Goal: Task Accomplishment & Management: Manage account settings

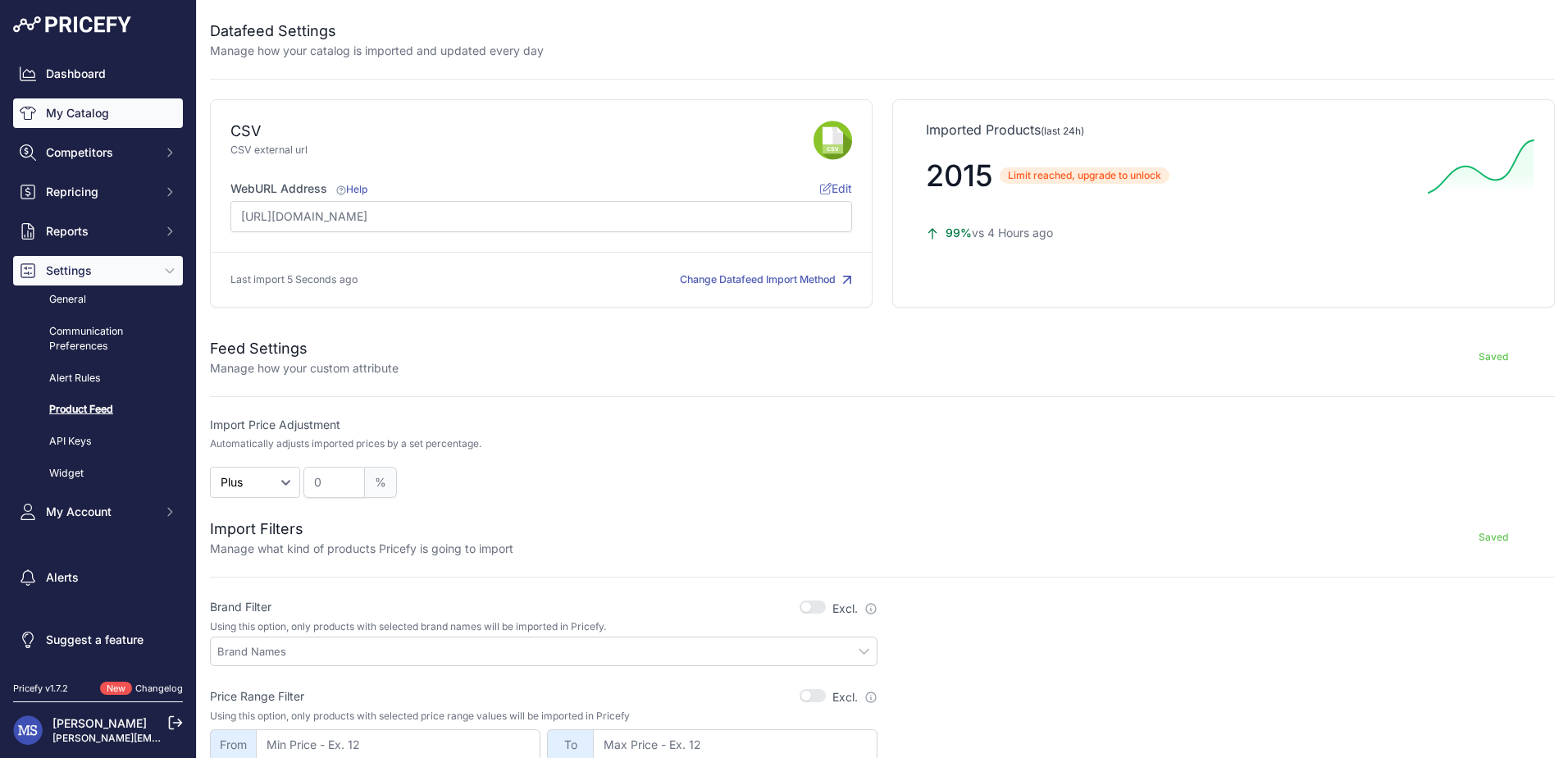
click at [81, 107] on link "My Catalog" at bounding box center [98, 113] width 170 height 29
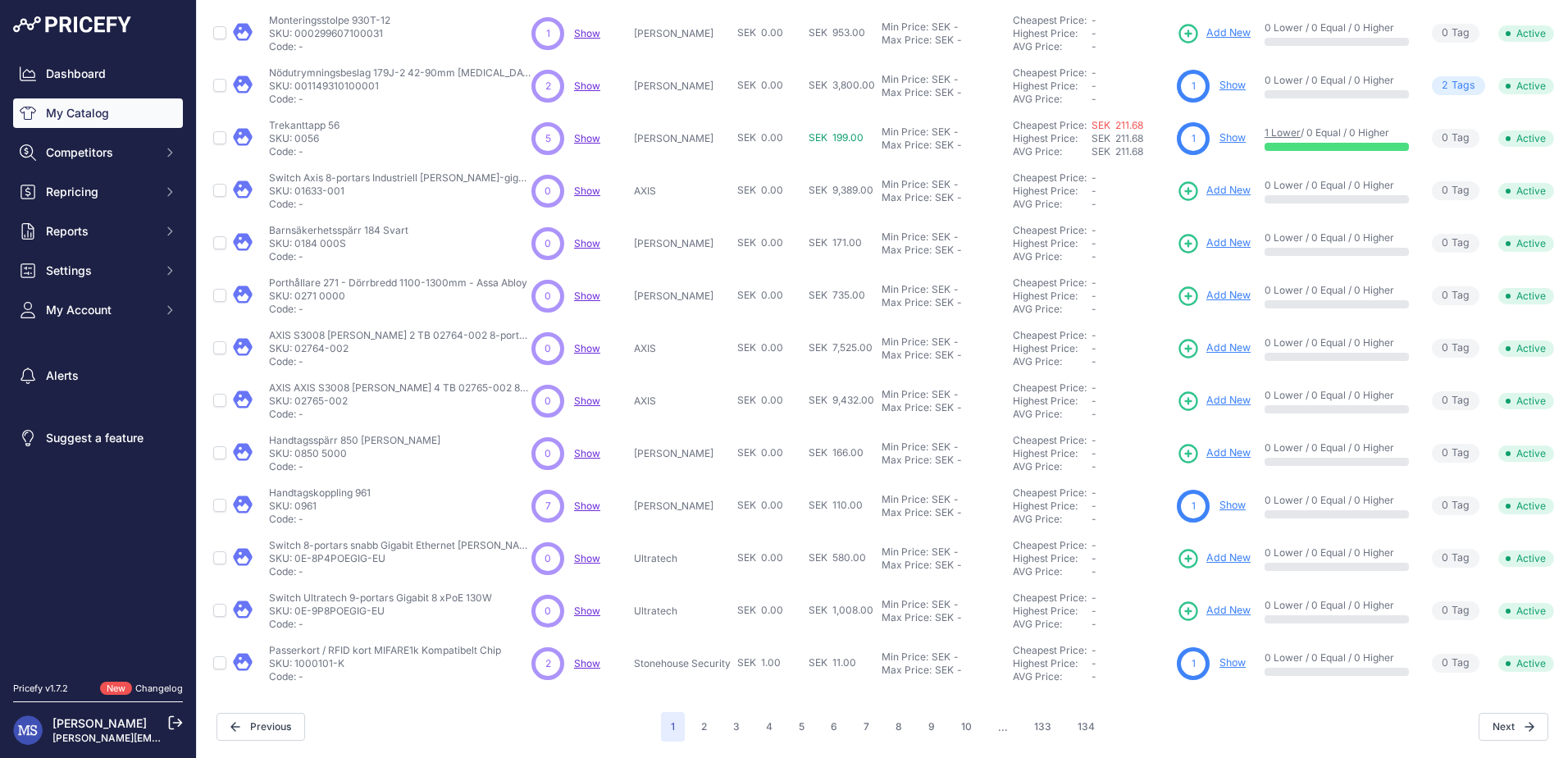
scroll to position [239, 0]
click at [1075, 716] on button "134" at bounding box center [1086, 727] width 37 height 29
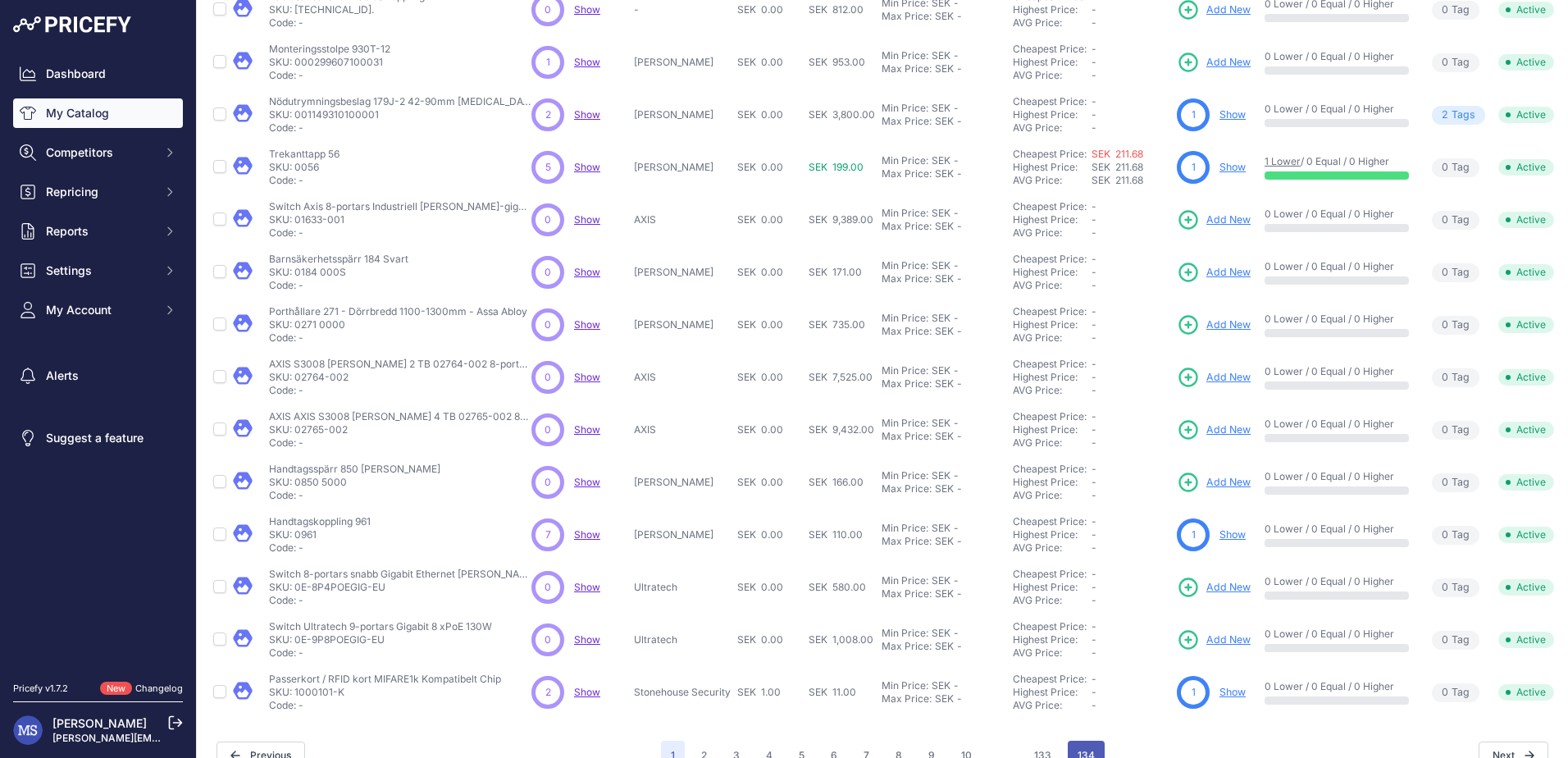
scroll to position [280, 0]
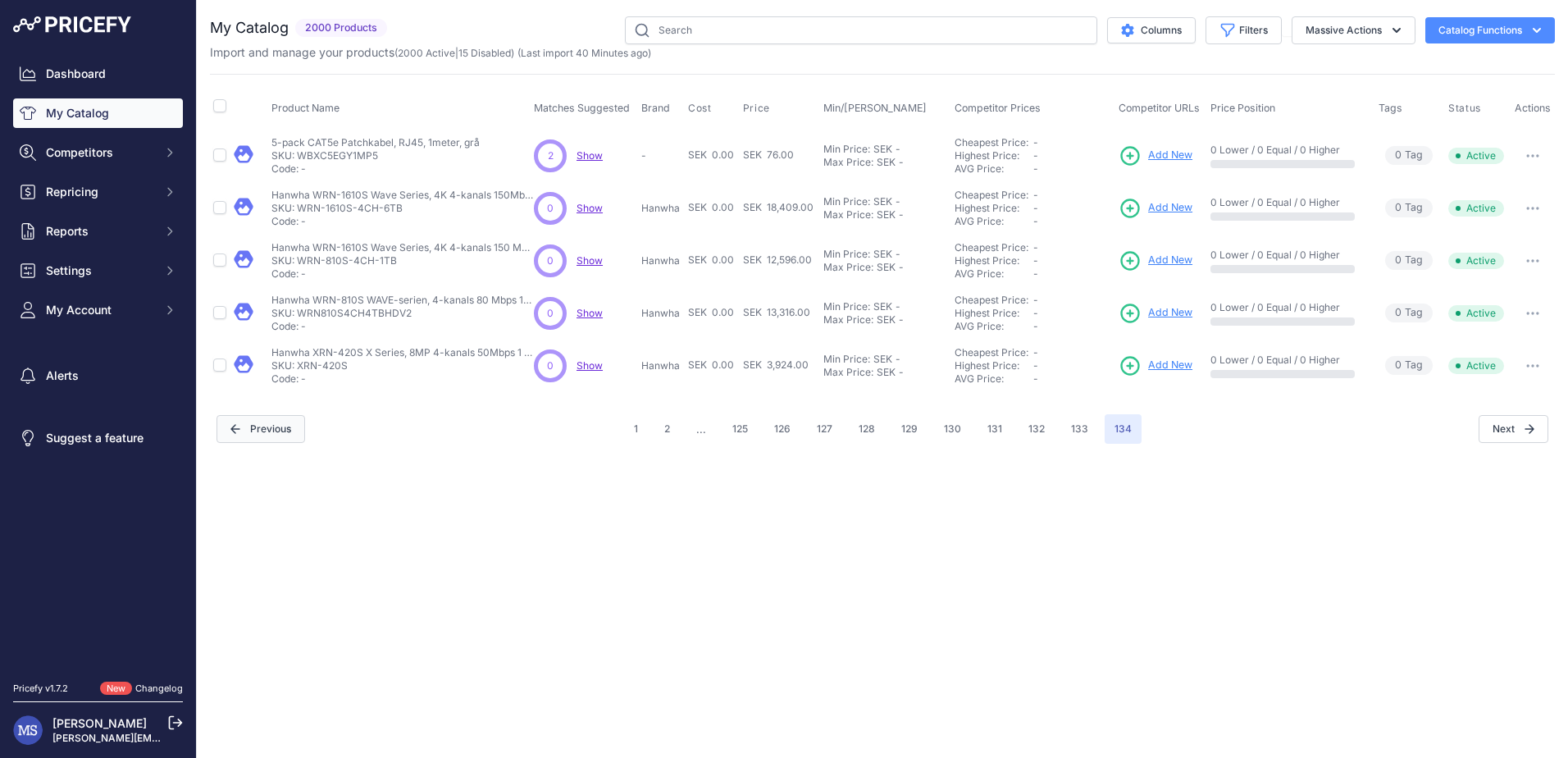
click at [286, 431] on button "Previous" at bounding box center [260, 428] width 88 height 28
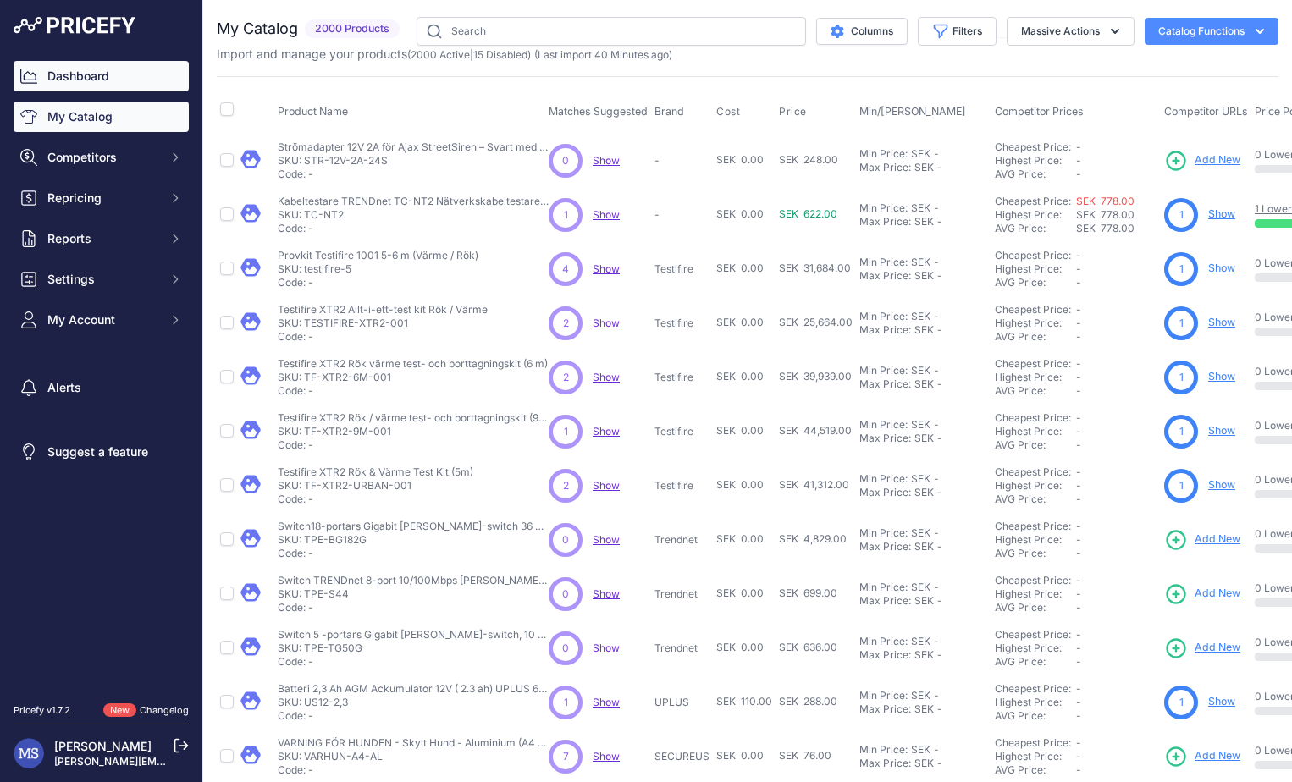
click at [102, 74] on link "Dashboard" at bounding box center [101, 76] width 175 height 30
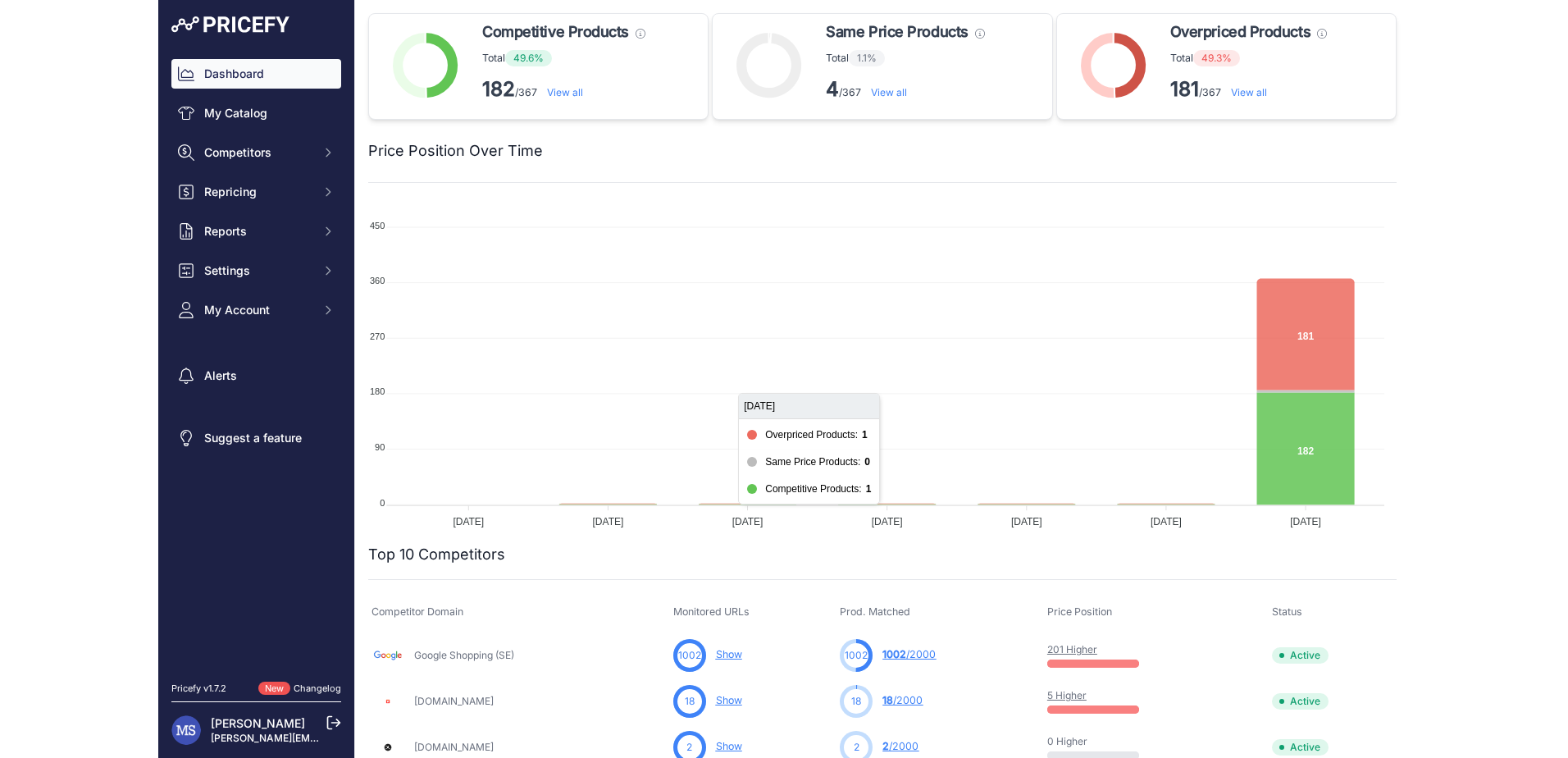
scroll to position [560, 0]
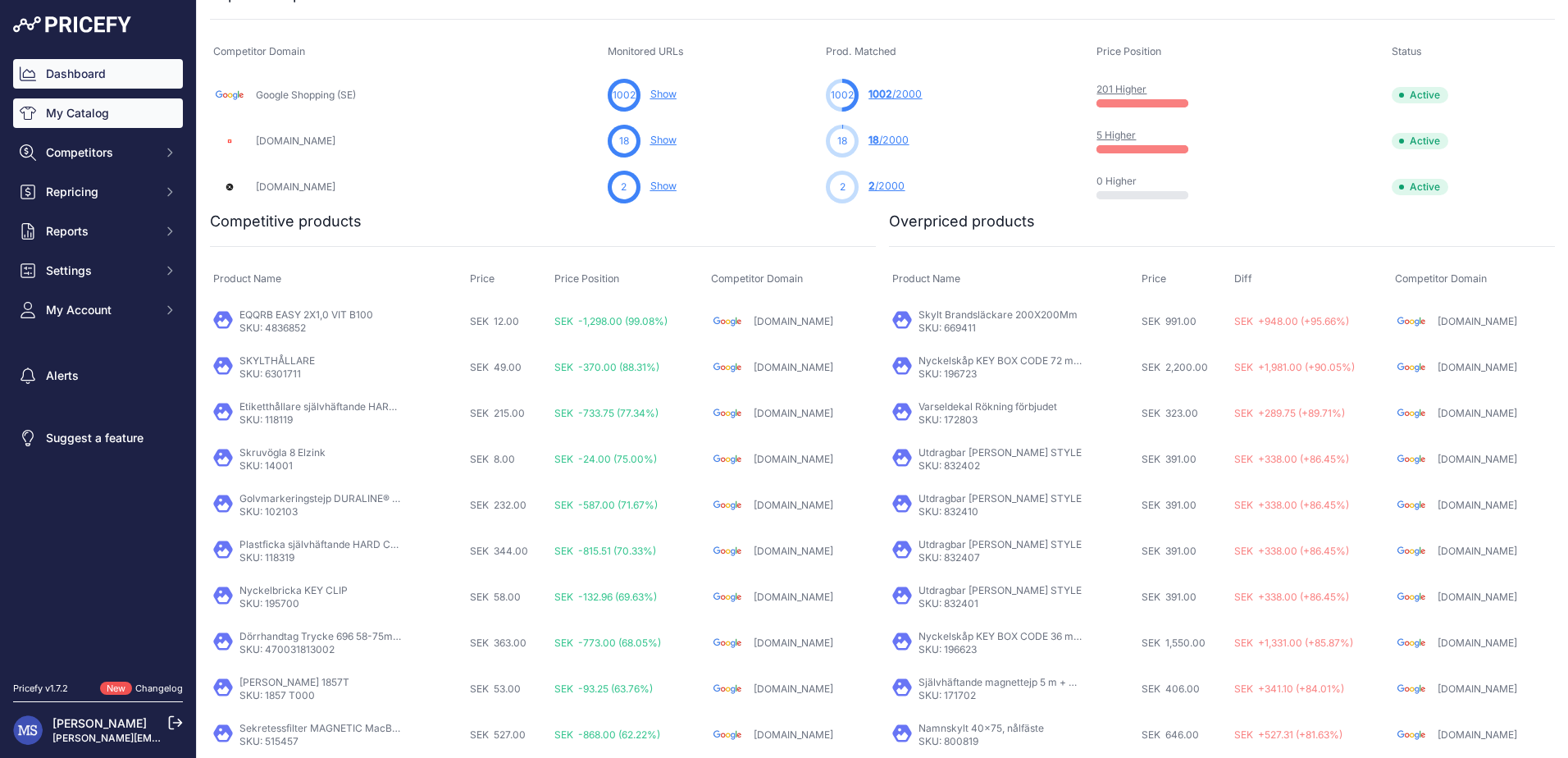
click at [102, 112] on link "My Catalog" at bounding box center [98, 113] width 170 height 29
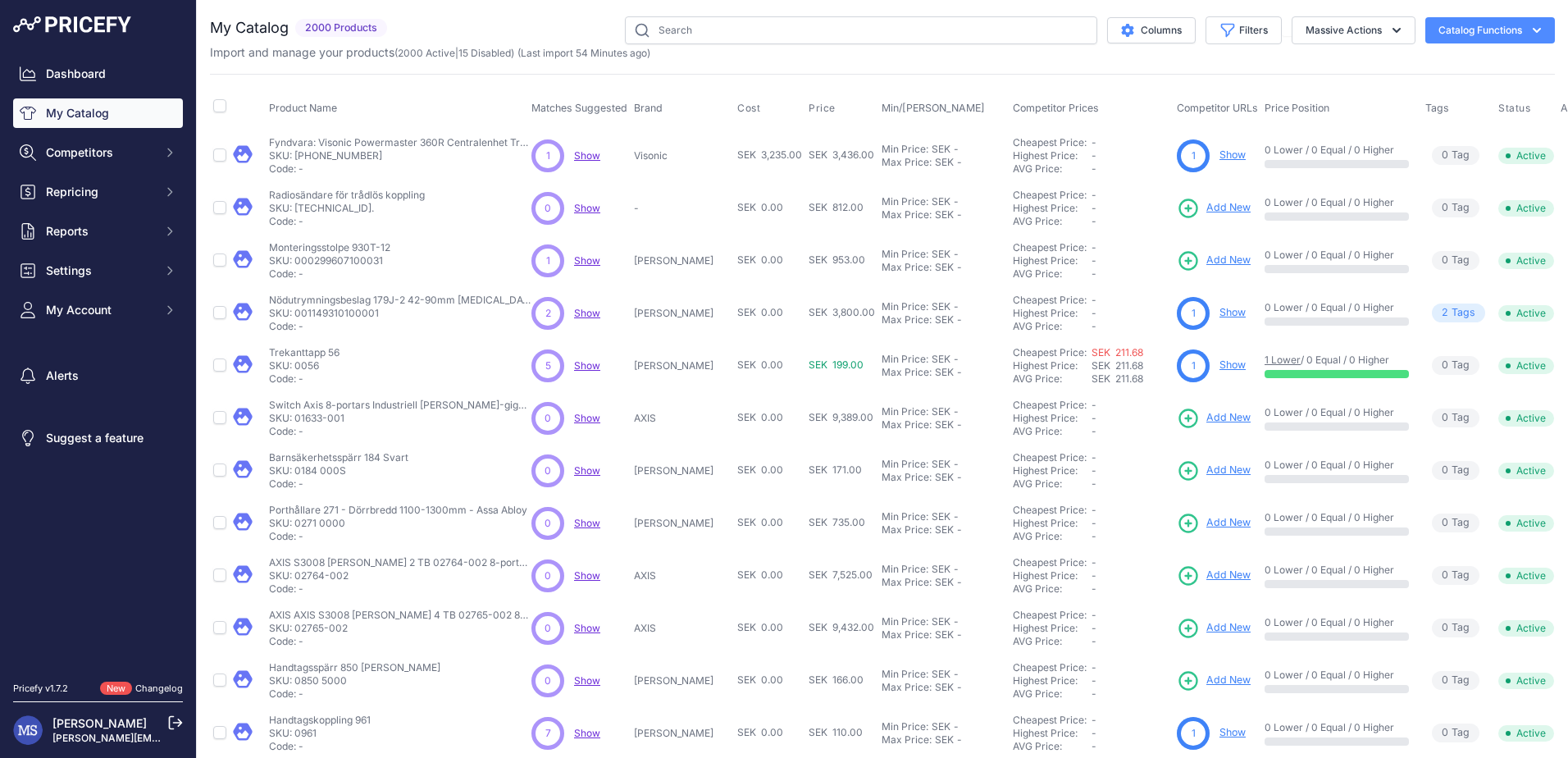
click at [1485, 26] on button "Catalog Functions" at bounding box center [1490, 30] width 130 height 26
click at [1331, 35] on button "Massive Actions" at bounding box center [1354, 30] width 124 height 28
click at [225, 104] on input "checkbox" at bounding box center [220, 106] width 14 height 14
checkbox input "true"
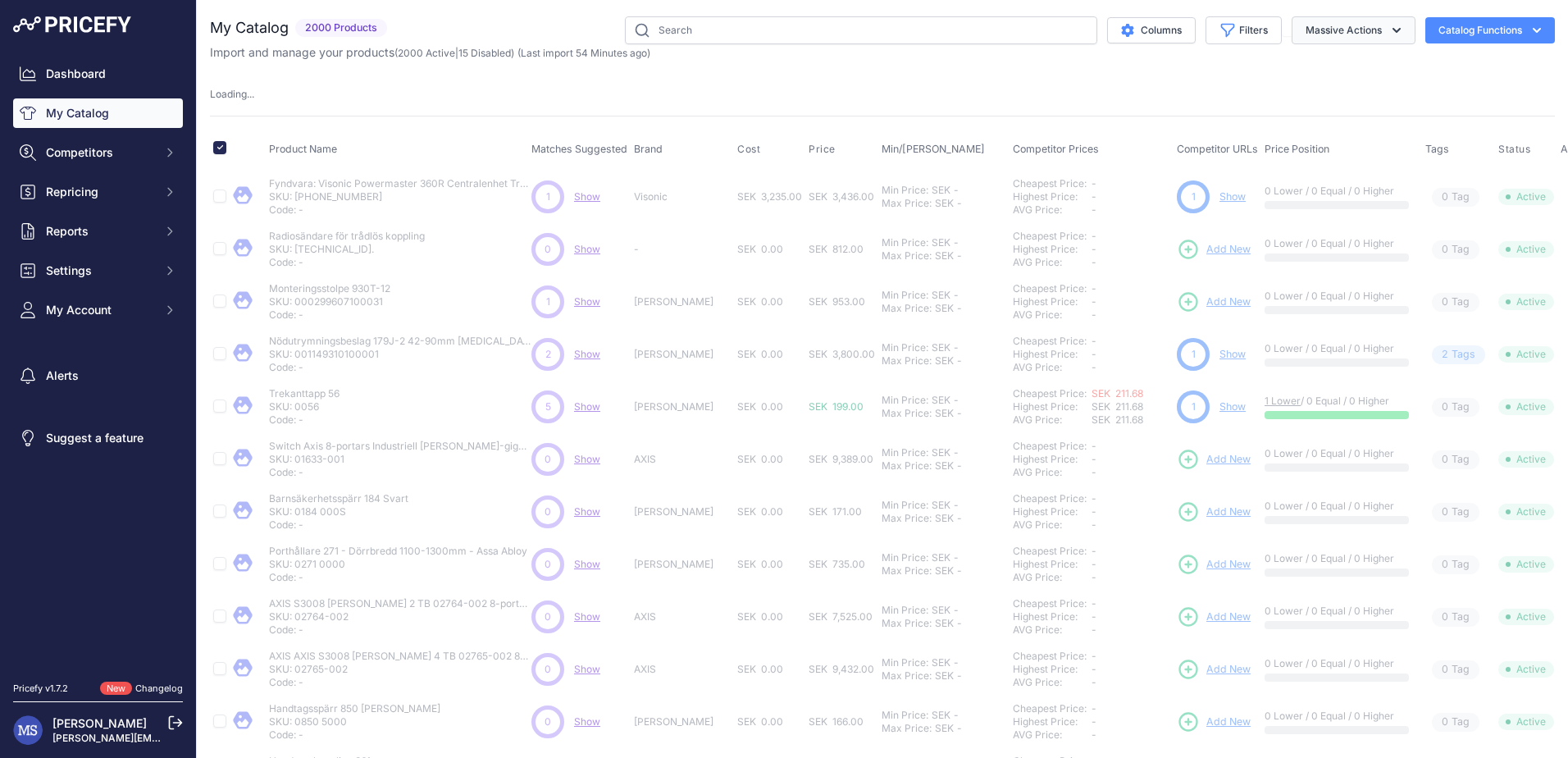
click at [1341, 35] on button "Massive Actions" at bounding box center [1354, 30] width 124 height 28
click at [1307, 130] on span "Delete" at bounding box center [1315, 127] width 35 height 14
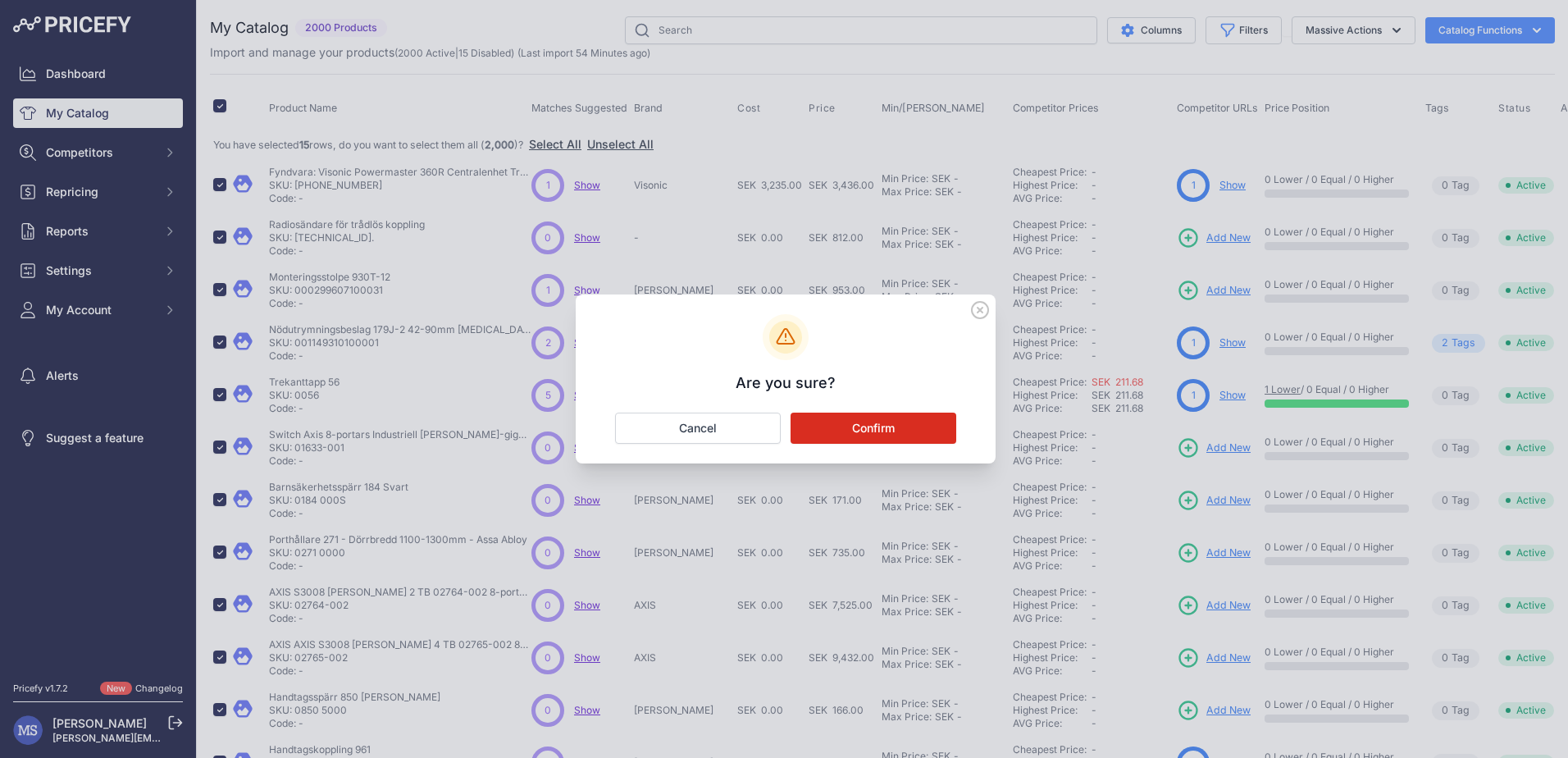
click at [857, 428] on button "Confirm" at bounding box center [873, 428] width 166 height 31
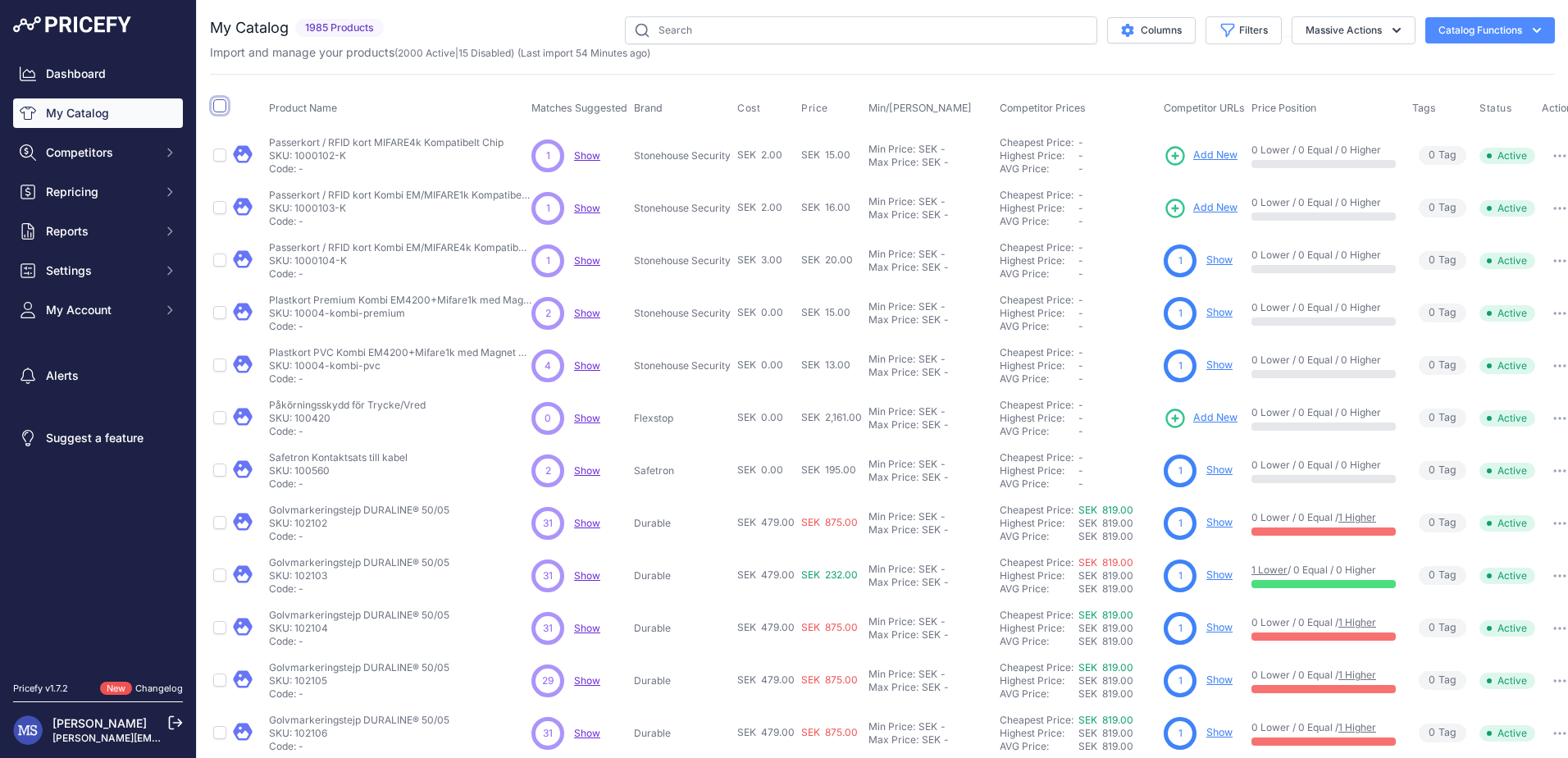
click at [216, 107] on input "checkbox" at bounding box center [220, 106] width 14 height 14
checkbox input "true"
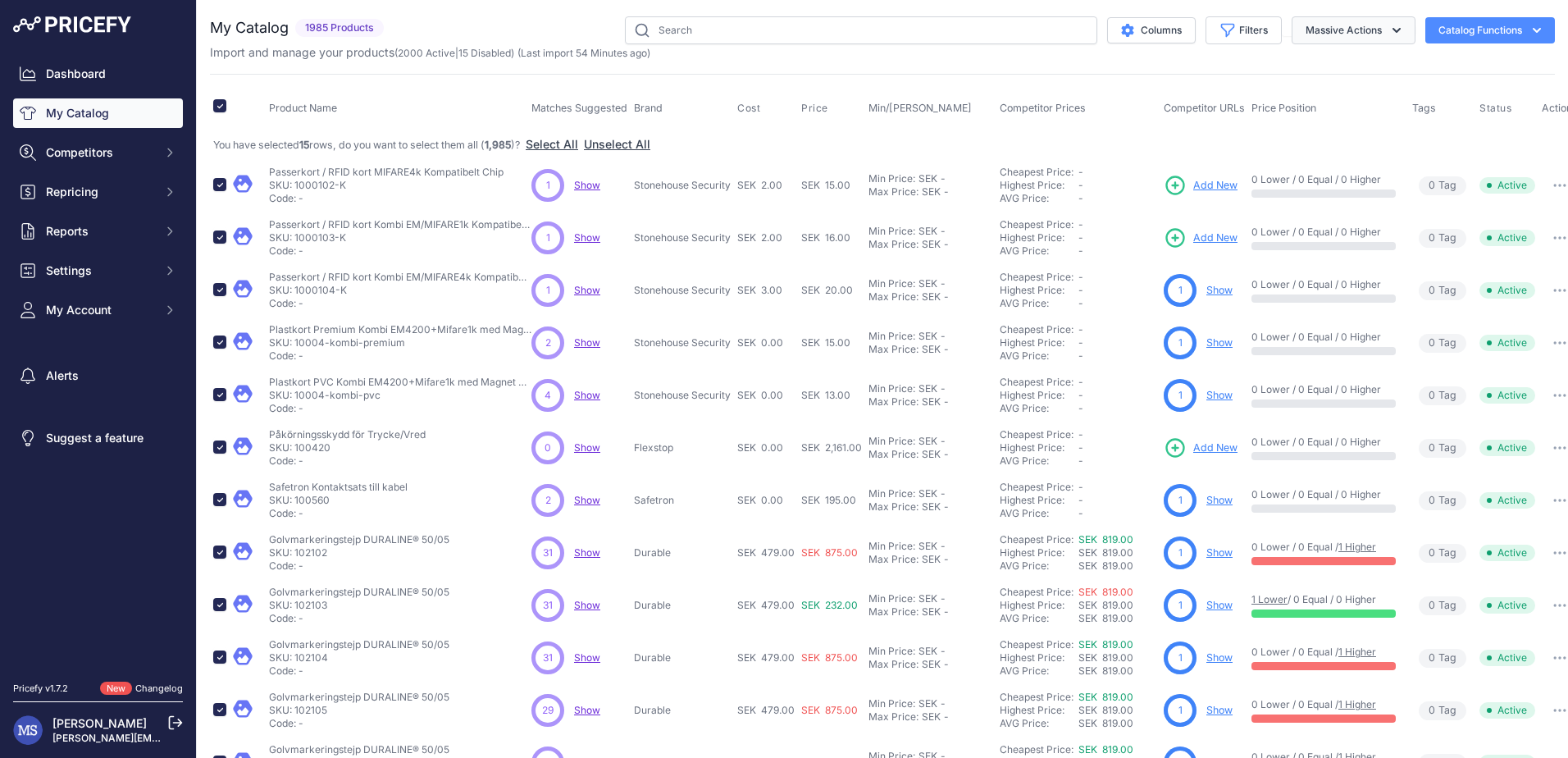
click at [1389, 32] on icon "button" at bounding box center [1396, 30] width 16 height 16
click at [569, 143] on button "Select All" at bounding box center [552, 143] width 52 height 16
click at [1353, 35] on button "Massive Actions" at bounding box center [1354, 30] width 124 height 28
click at [1313, 124] on span "Delete" at bounding box center [1315, 127] width 35 height 14
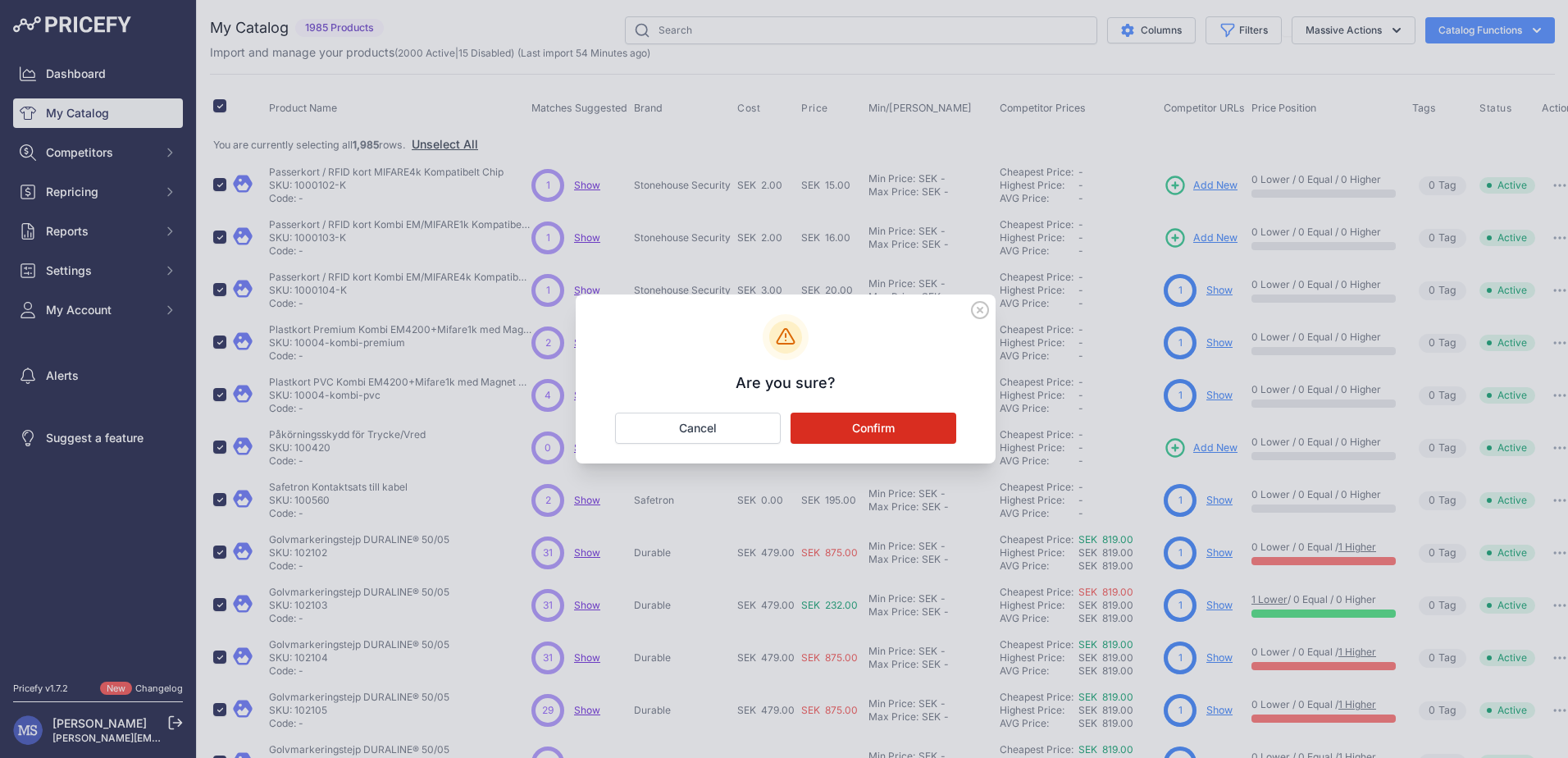
click at [873, 428] on button "Confirm" at bounding box center [873, 428] width 166 height 31
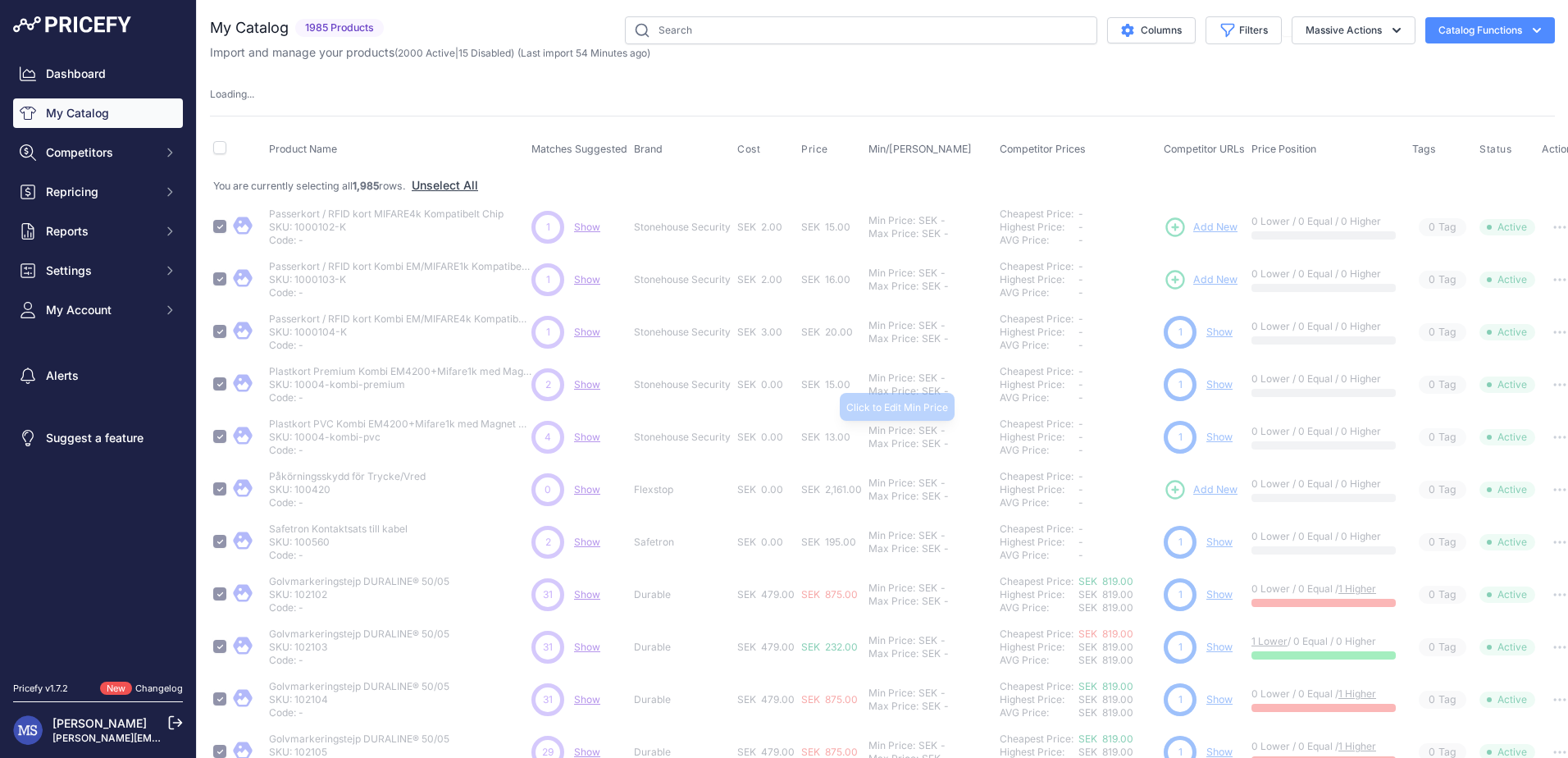
checkbox input "false"
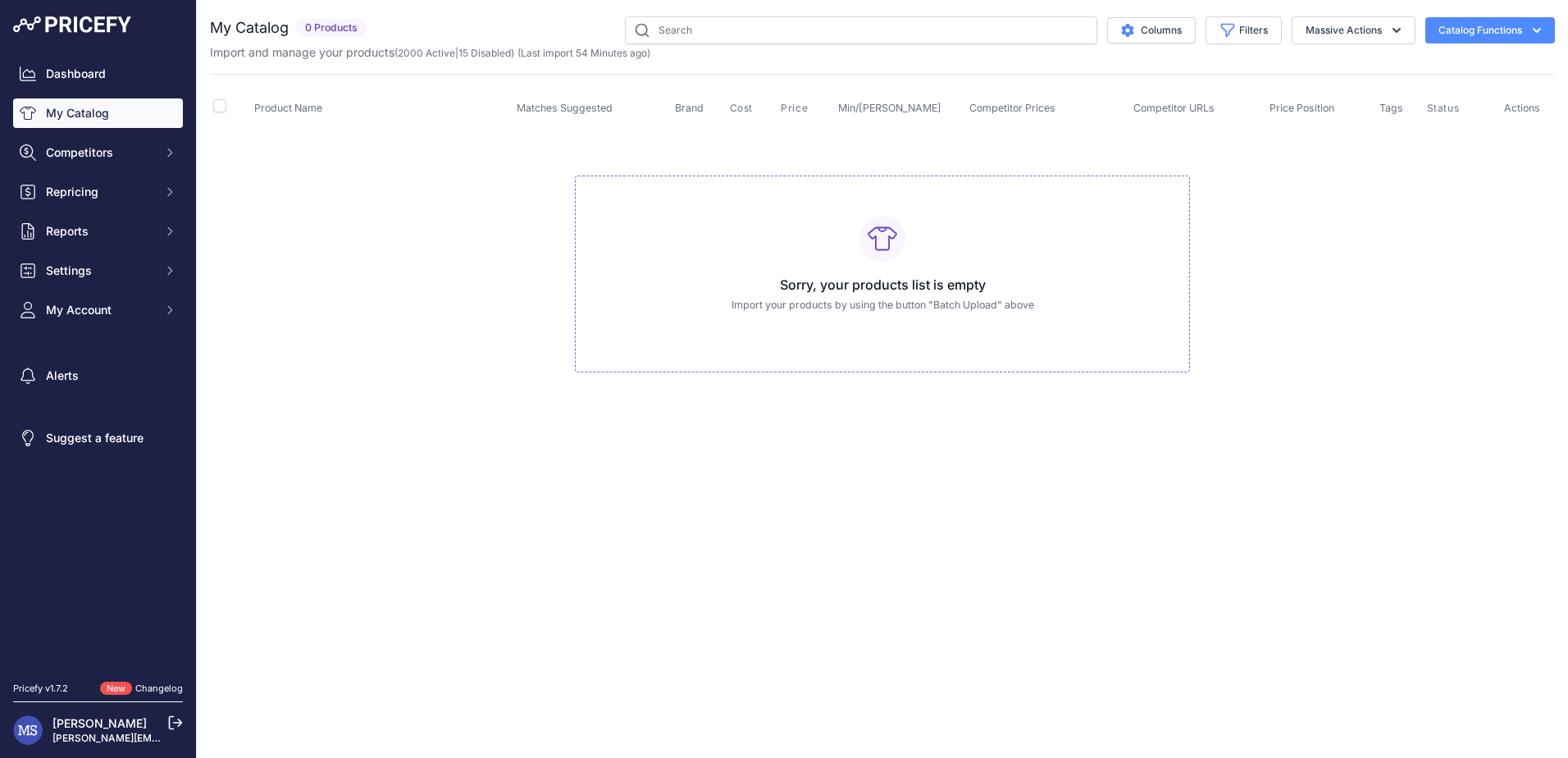
click at [615, 423] on div "Close You are not connected to the internet." at bounding box center [882, 379] width 1371 height 758
click at [104, 72] on link "Dashboard" at bounding box center [98, 74] width 170 height 29
click at [84, 112] on link "My Catalog" at bounding box center [98, 113] width 170 height 29
click at [102, 156] on span "Competitors" at bounding box center [99, 152] width 108 height 16
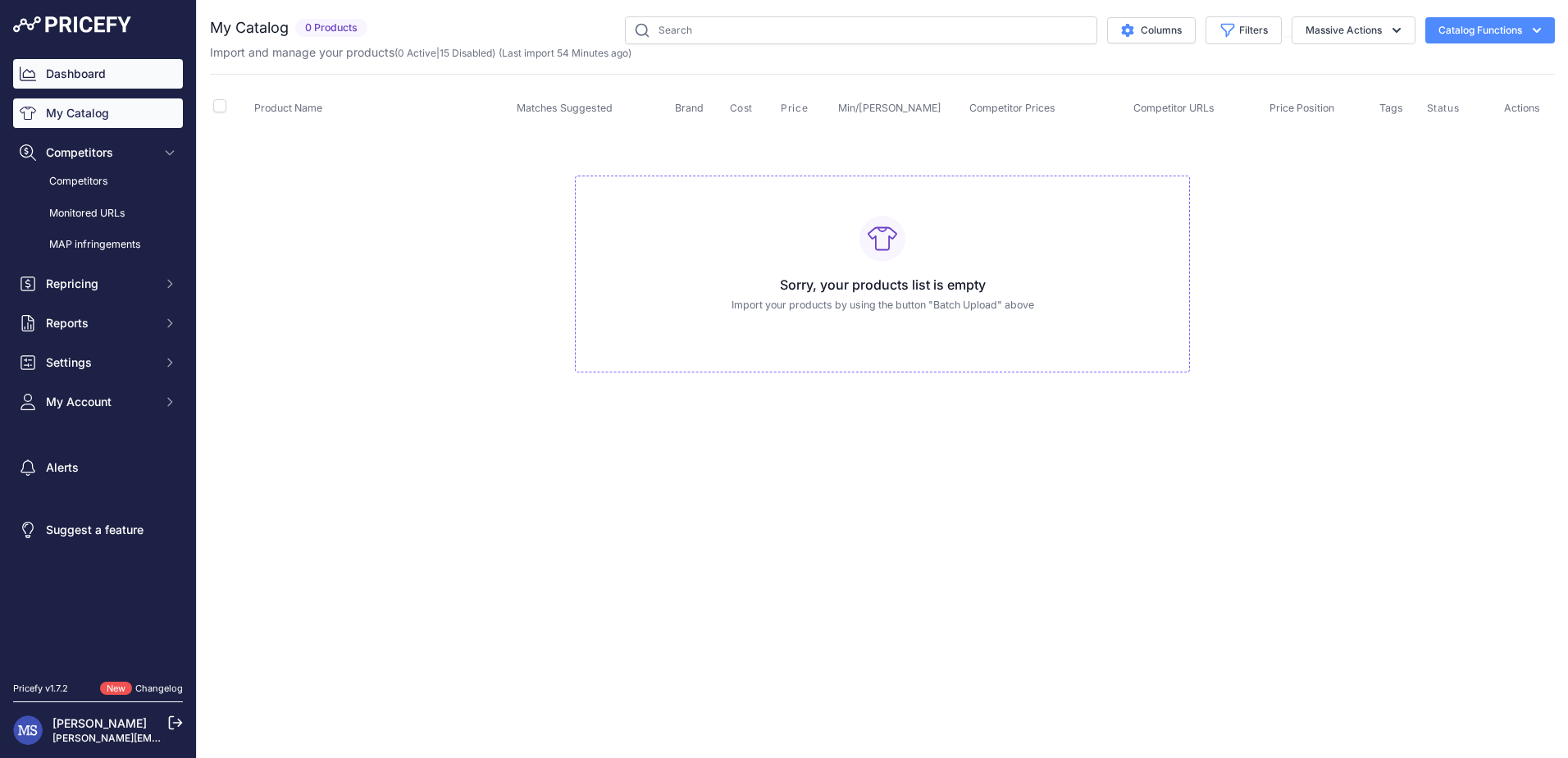
click at [73, 76] on link "Dashboard" at bounding box center [98, 74] width 170 height 29
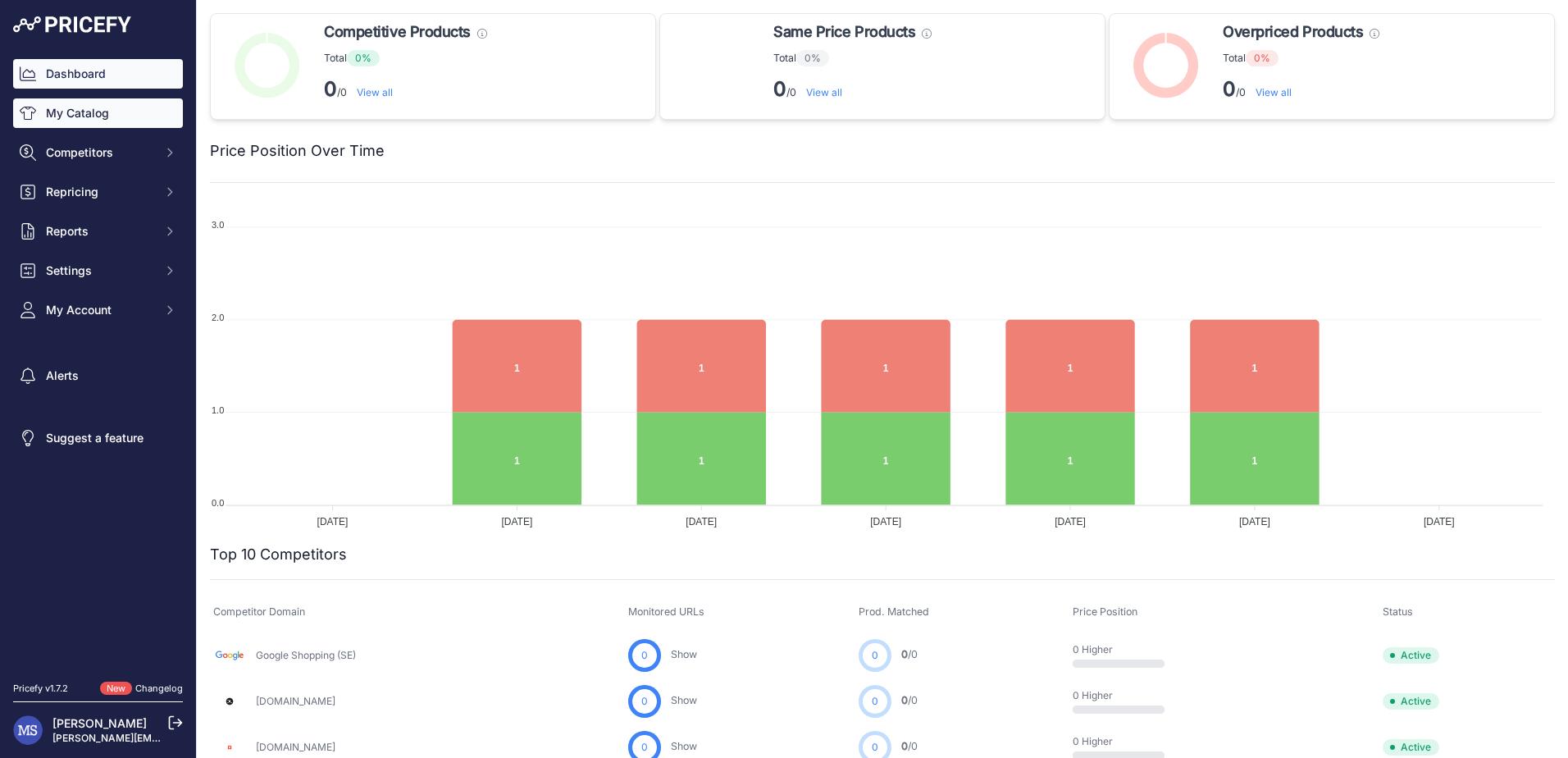
click at [99, 118] on link "My Catalog" at bounding box center [98, 113] width 170 height 29
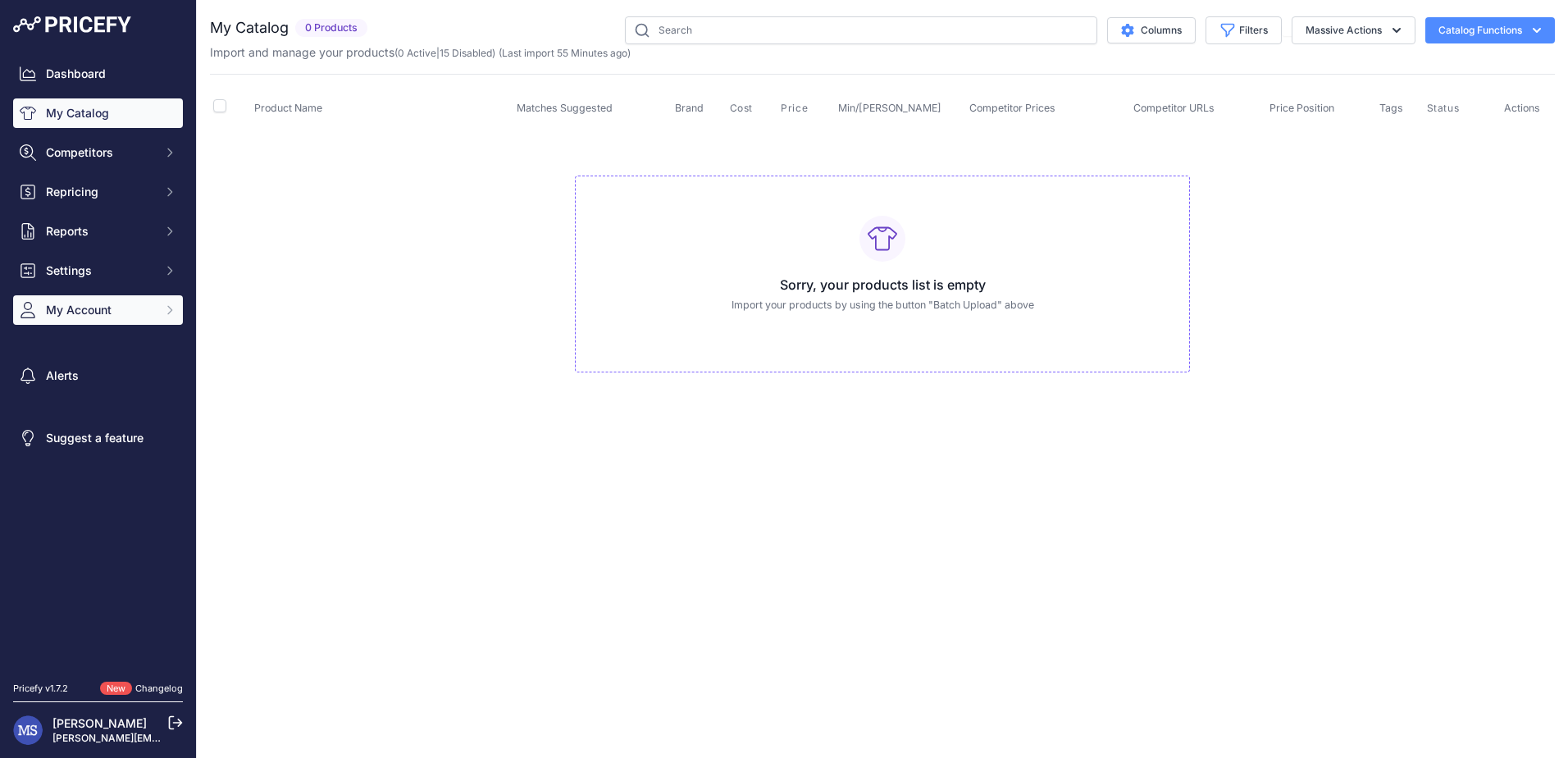
click at [144, 307] on span "My Account" at bounding box center [99, 309] width 108 height 16
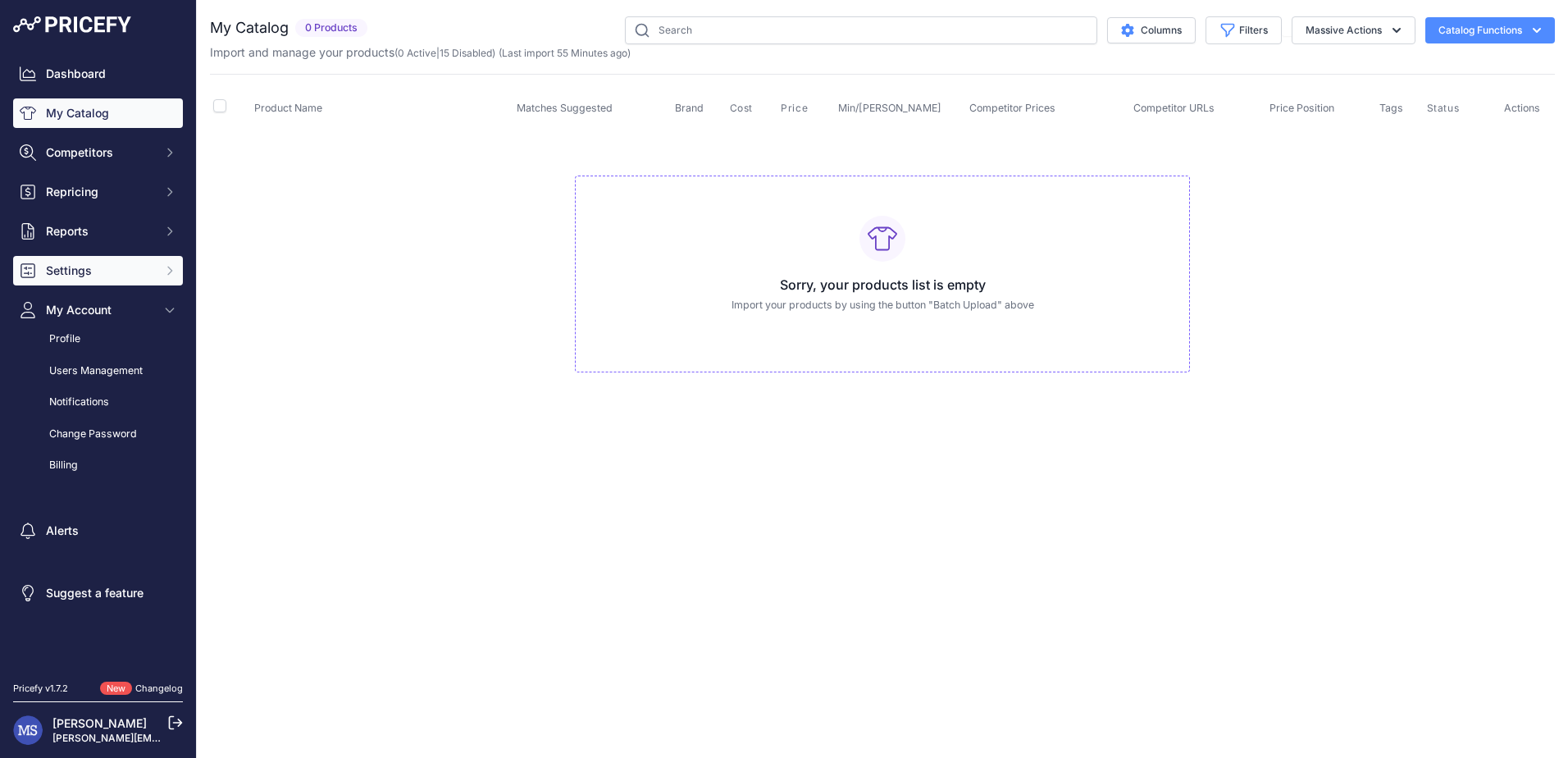
click at [95, 265] on span "Settings" at bounding box center [99, 270] width 108 height 16
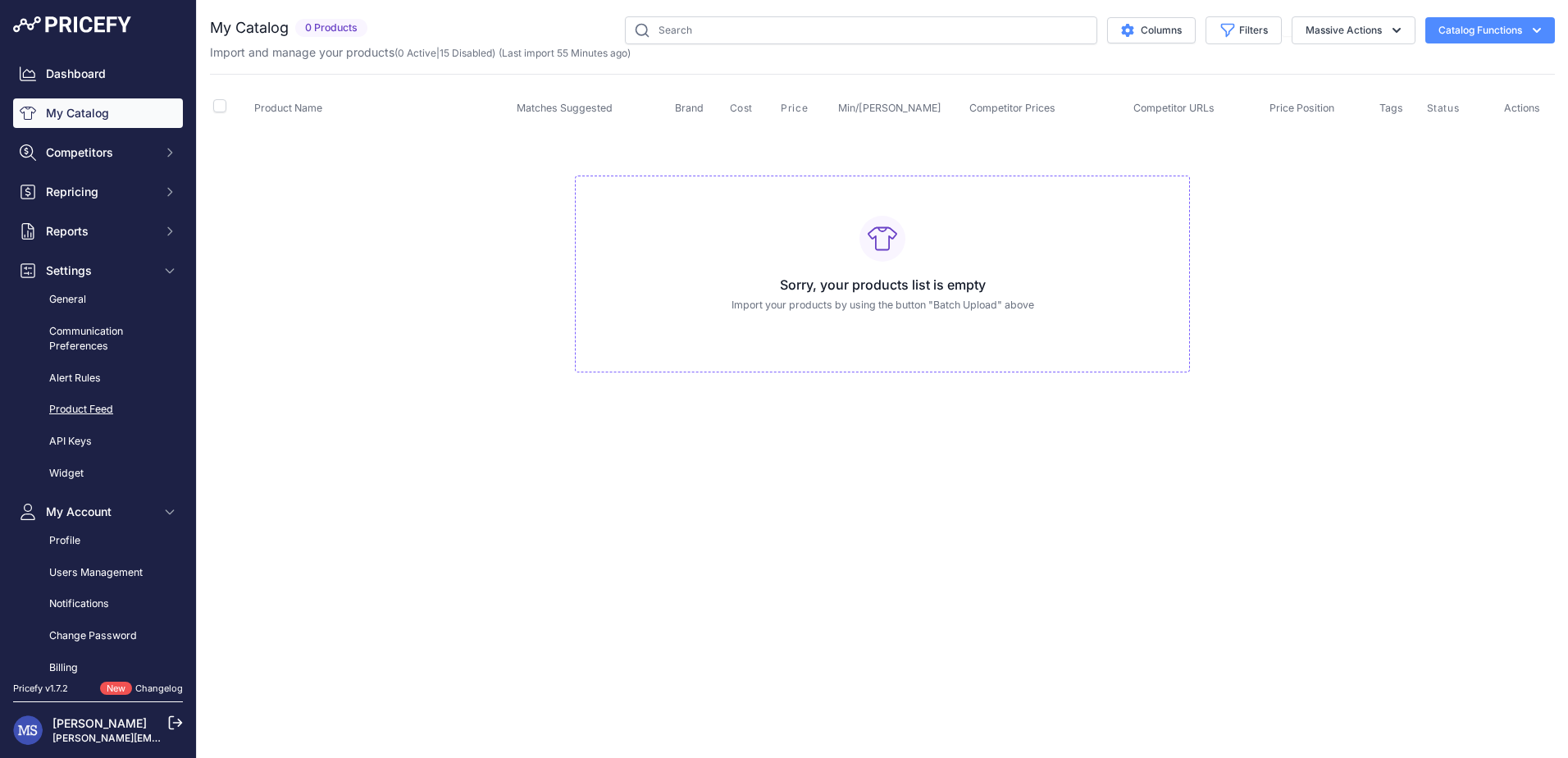
click at [78, 408] on link "Product Feed" at bounding box center [98, 410] width 170 height 29
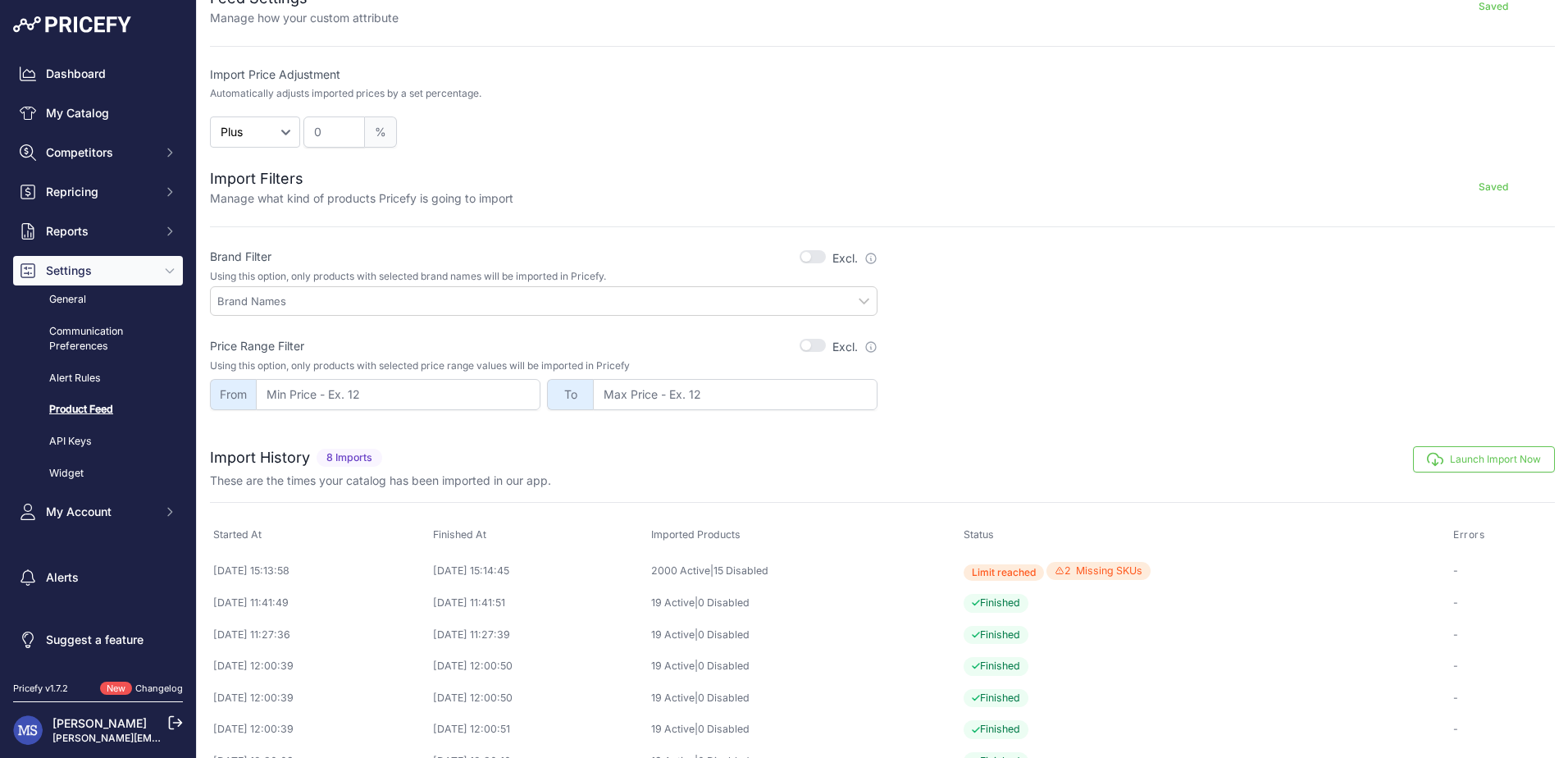
scroll to position [418, 0]
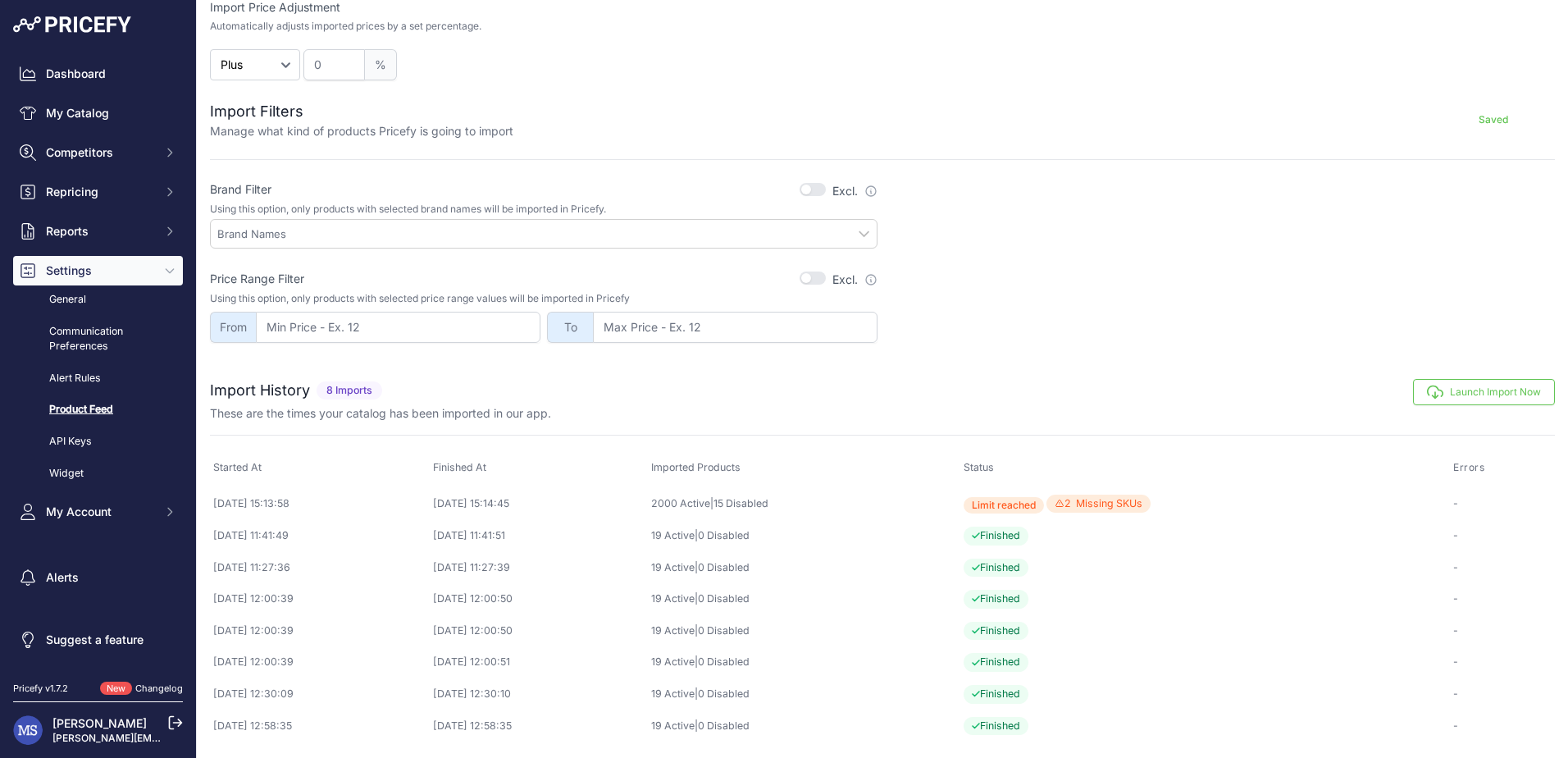
click at [1482, 402] on button "Launch Import Now" at bounding box center [1484, 392] width 141 height 26
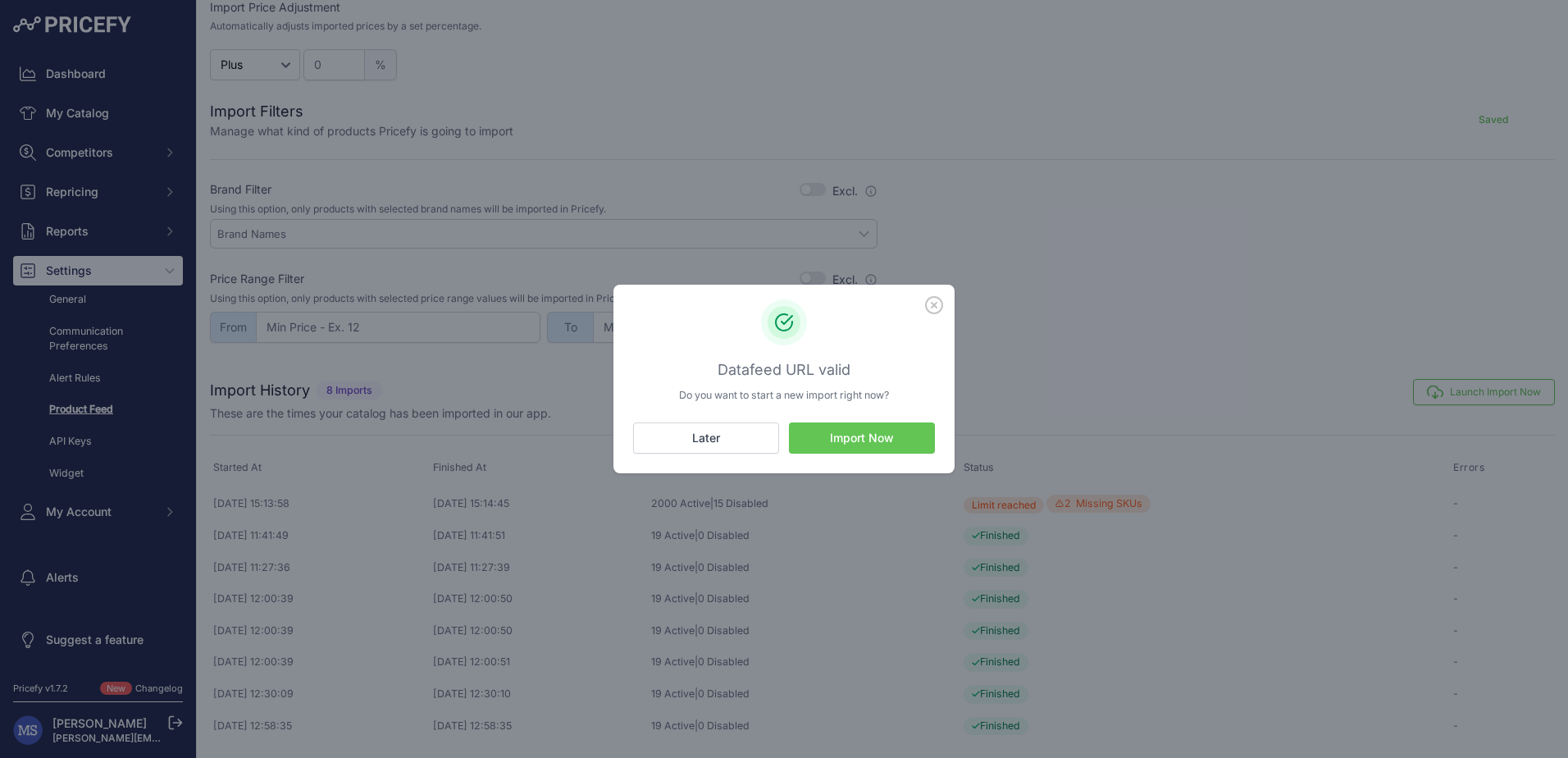
click at [860, 437] on button "Import Now" at bounding box center [862, 438] width 146 height 31
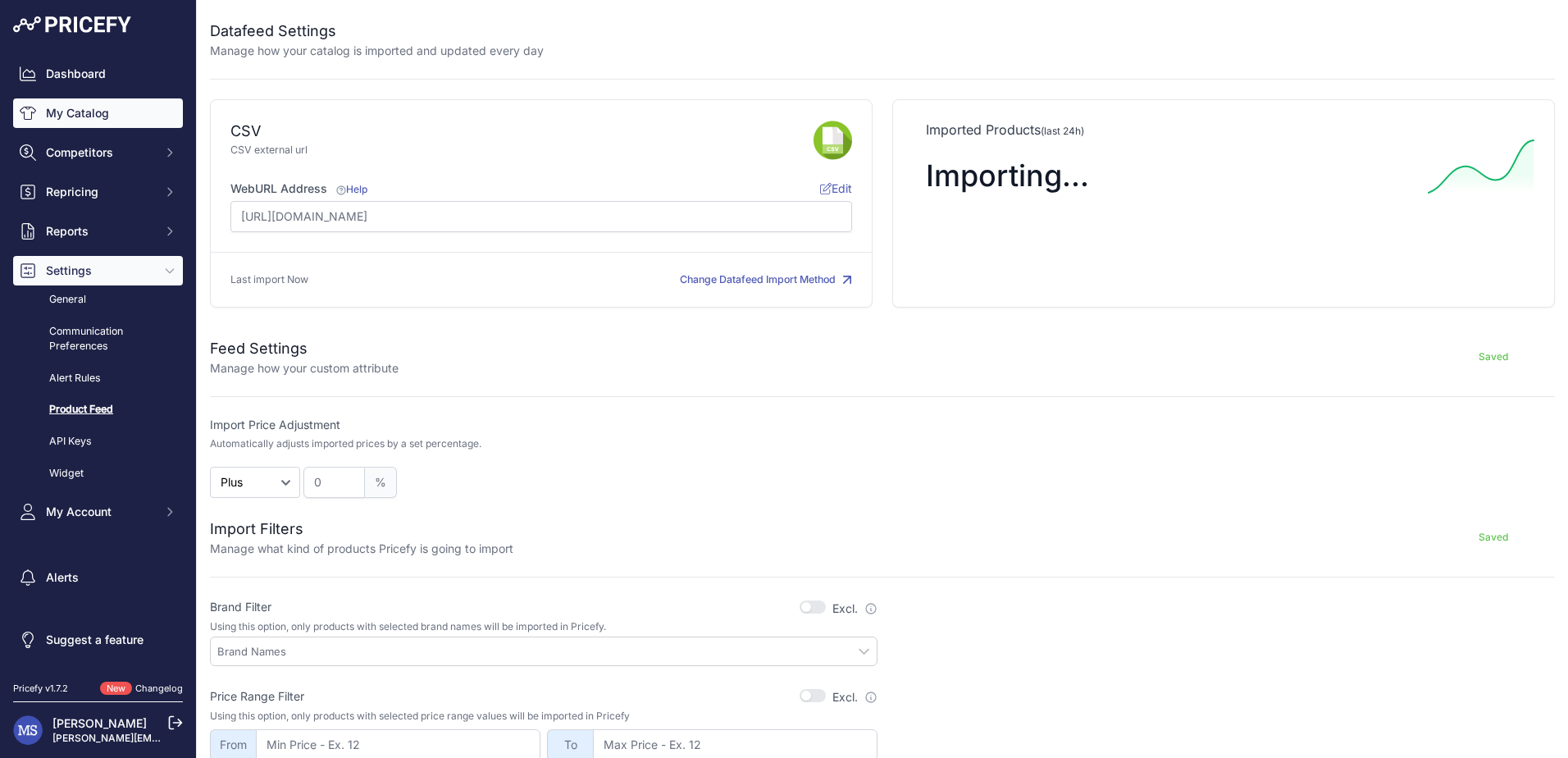
click at [83, 112] on link "My Catalog" at bounding box center [98, 113] width 170 height 29
